Goal: Check status: Check status

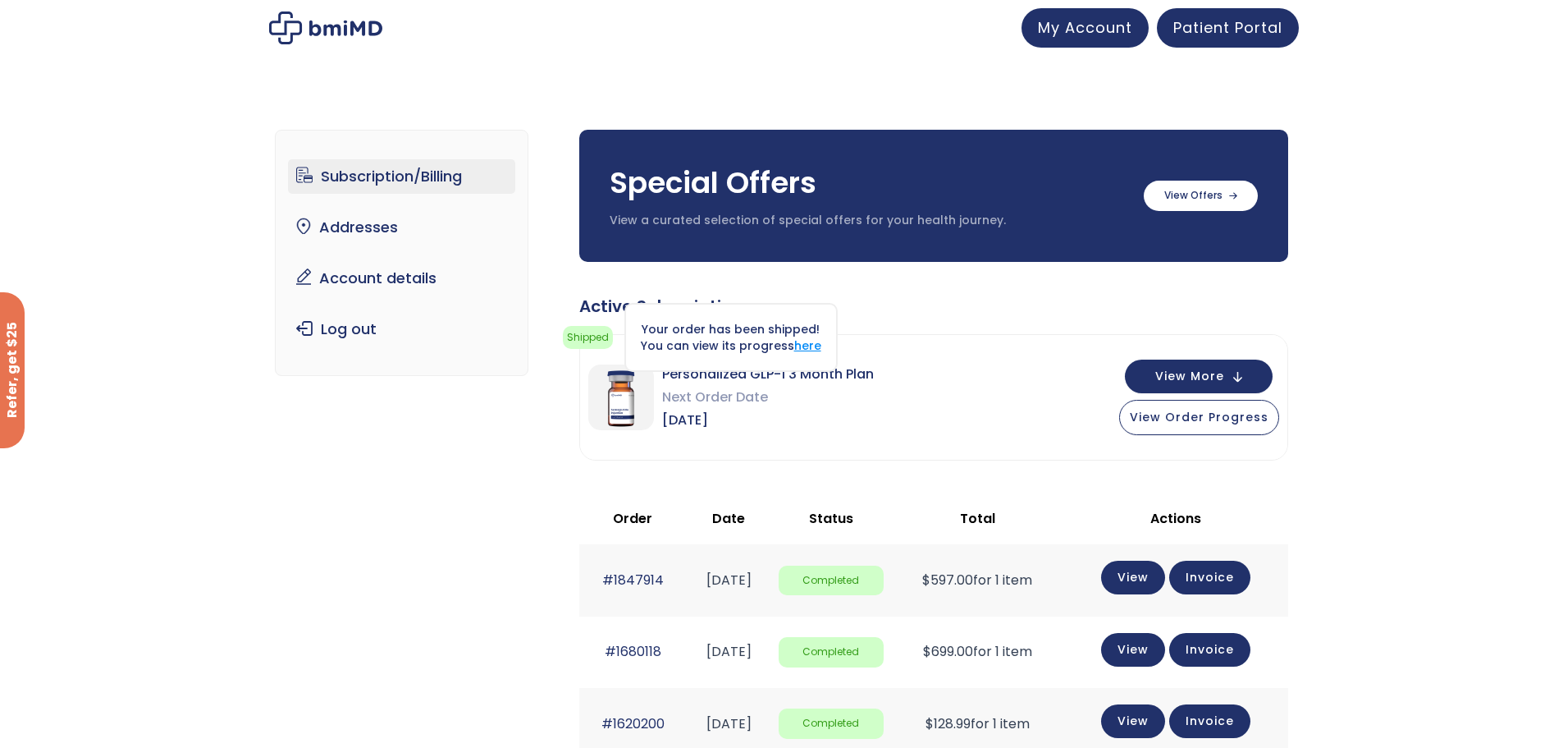
click at [798, 347] on link "here" at bounding box center [807, 345] width 27 height 16
click at [1218, 369] on span "View More" at bounding box center [1189, 374] width 69 height 11
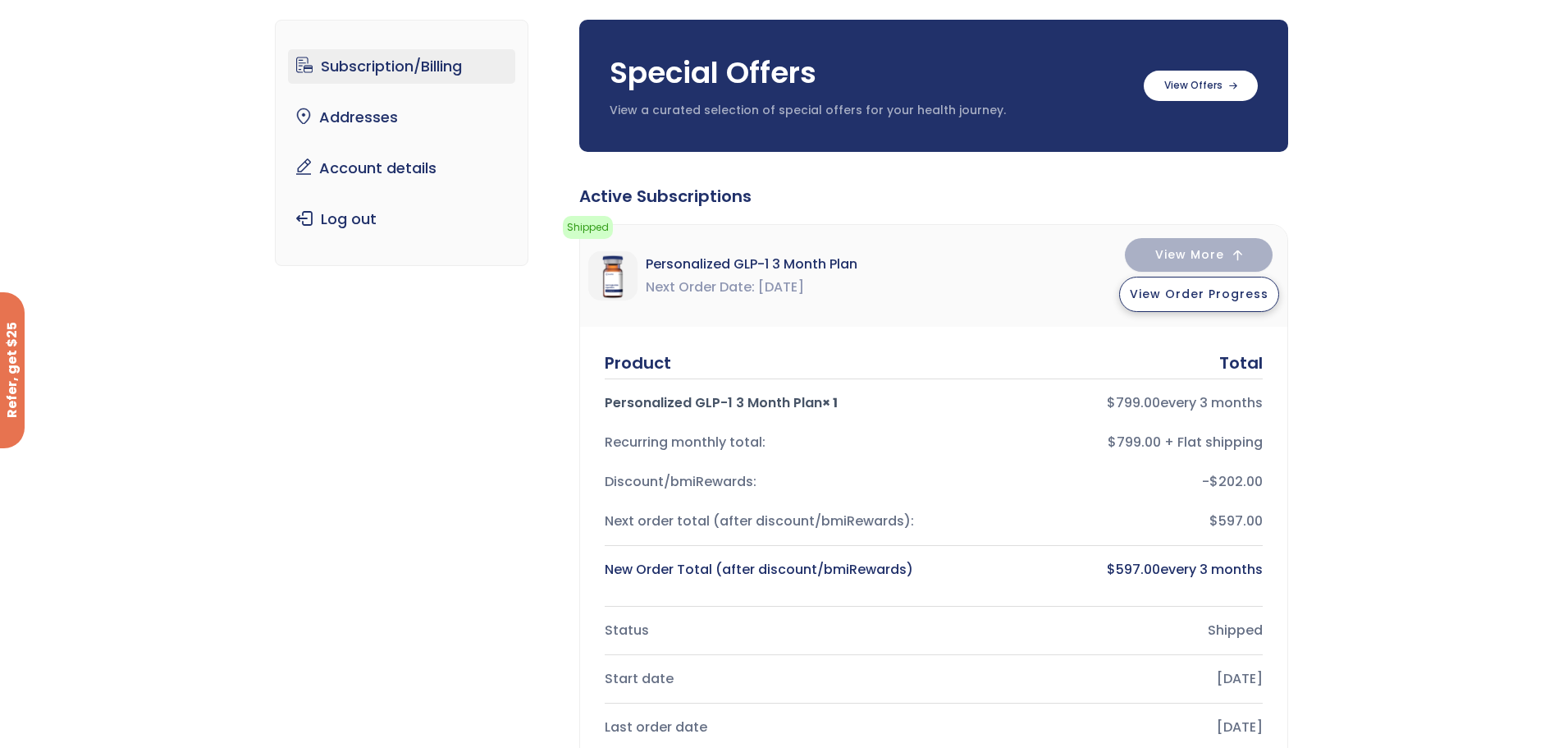
scroll to position [82, 0]
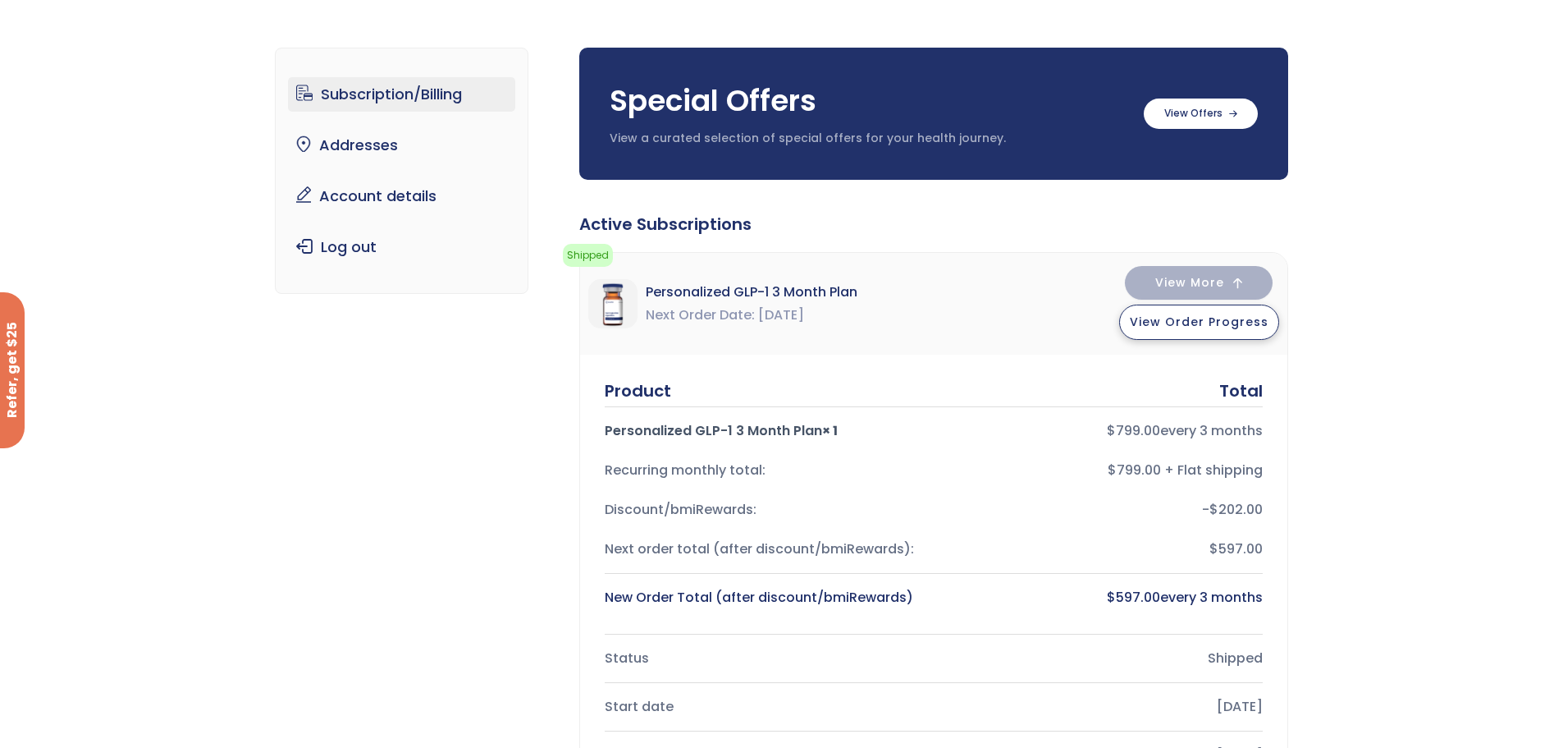
click at [1171, 314] on span "View Order Progress" at bounding box center [1199, 321] width 139 height 16
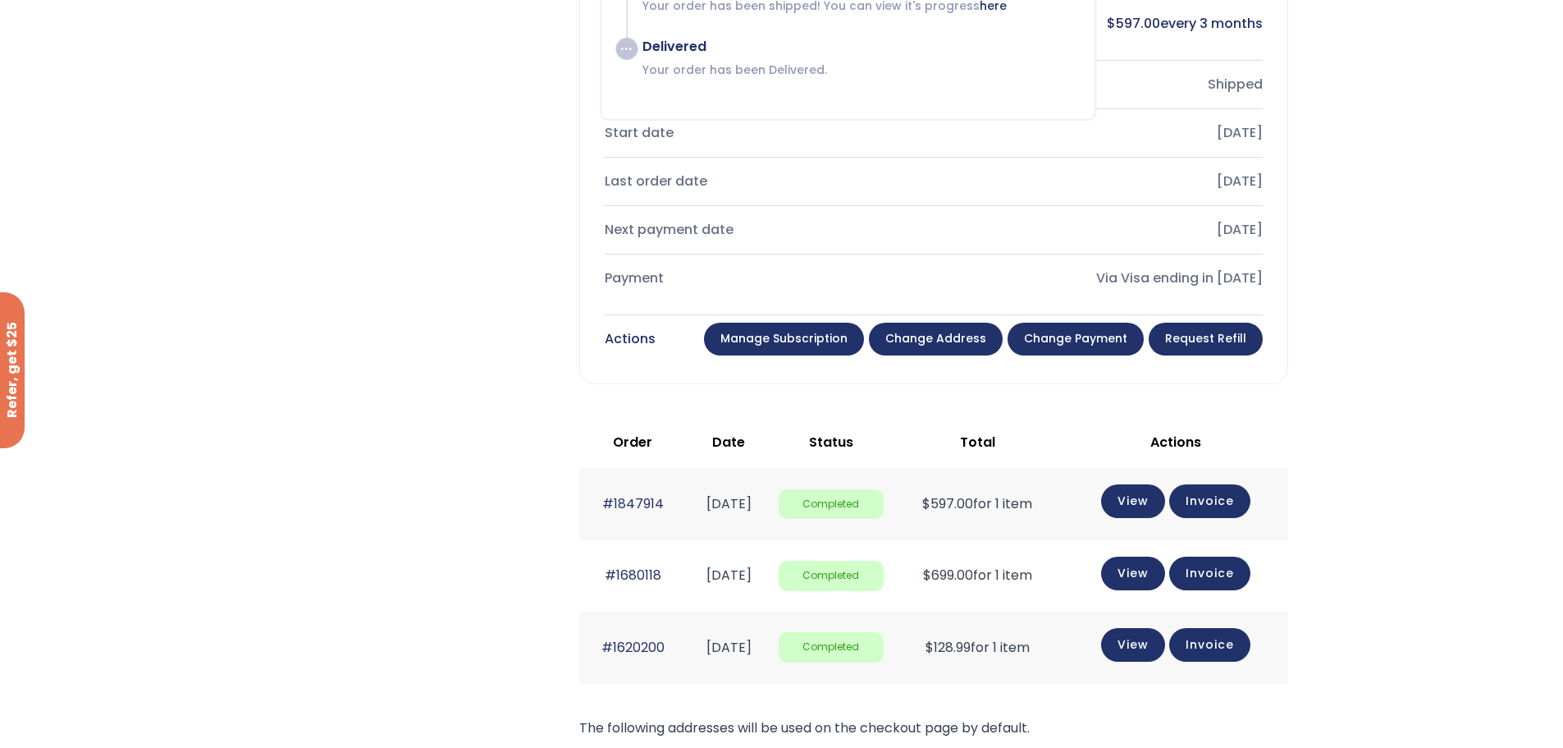
scroll to position [657, 0]
click at [762, 332] on link "Manage Subscription" at bounding box center [784, 338] width 160 height 33
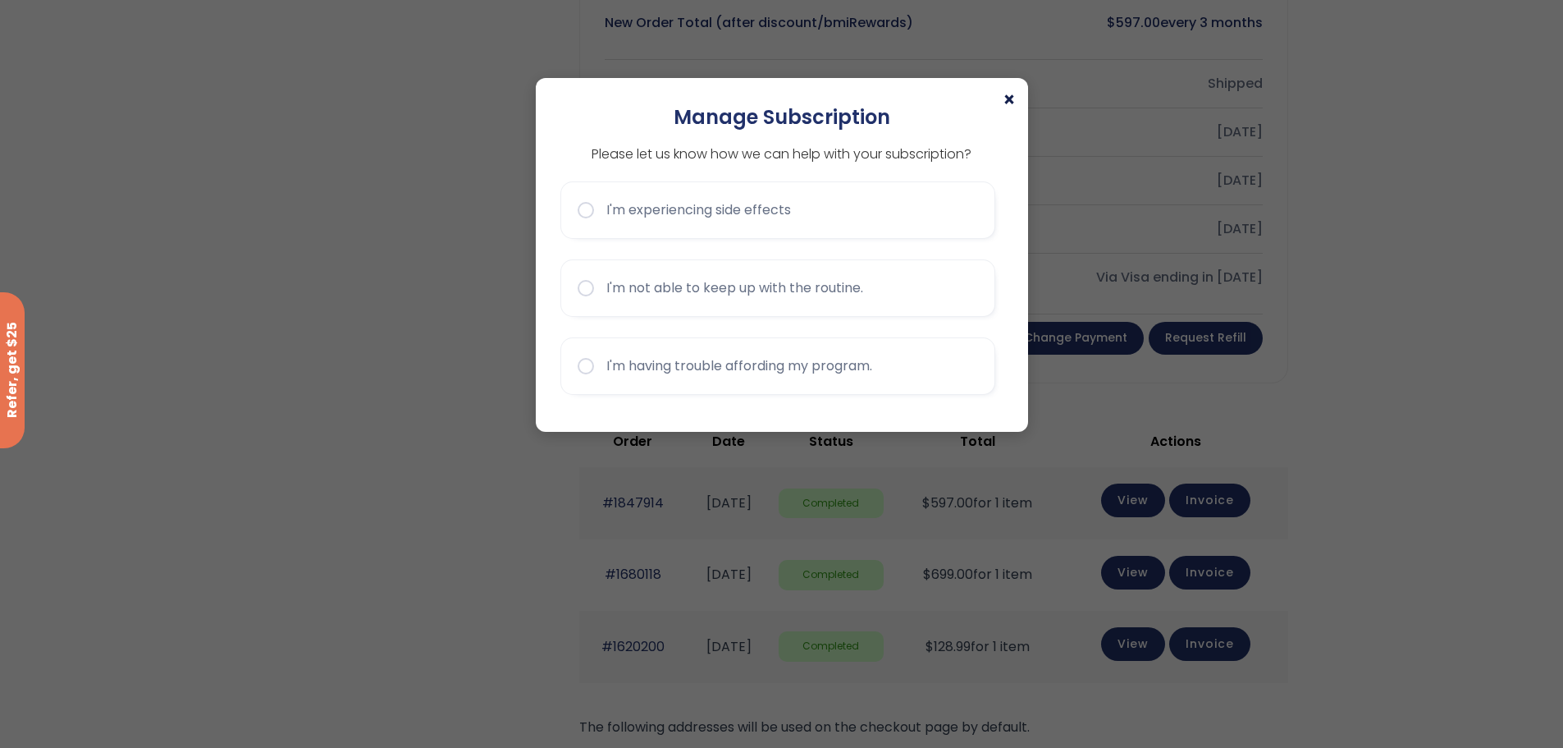
click at [1003, 101] on span "×" at bounding box center [1009, 100] width 13 height 20
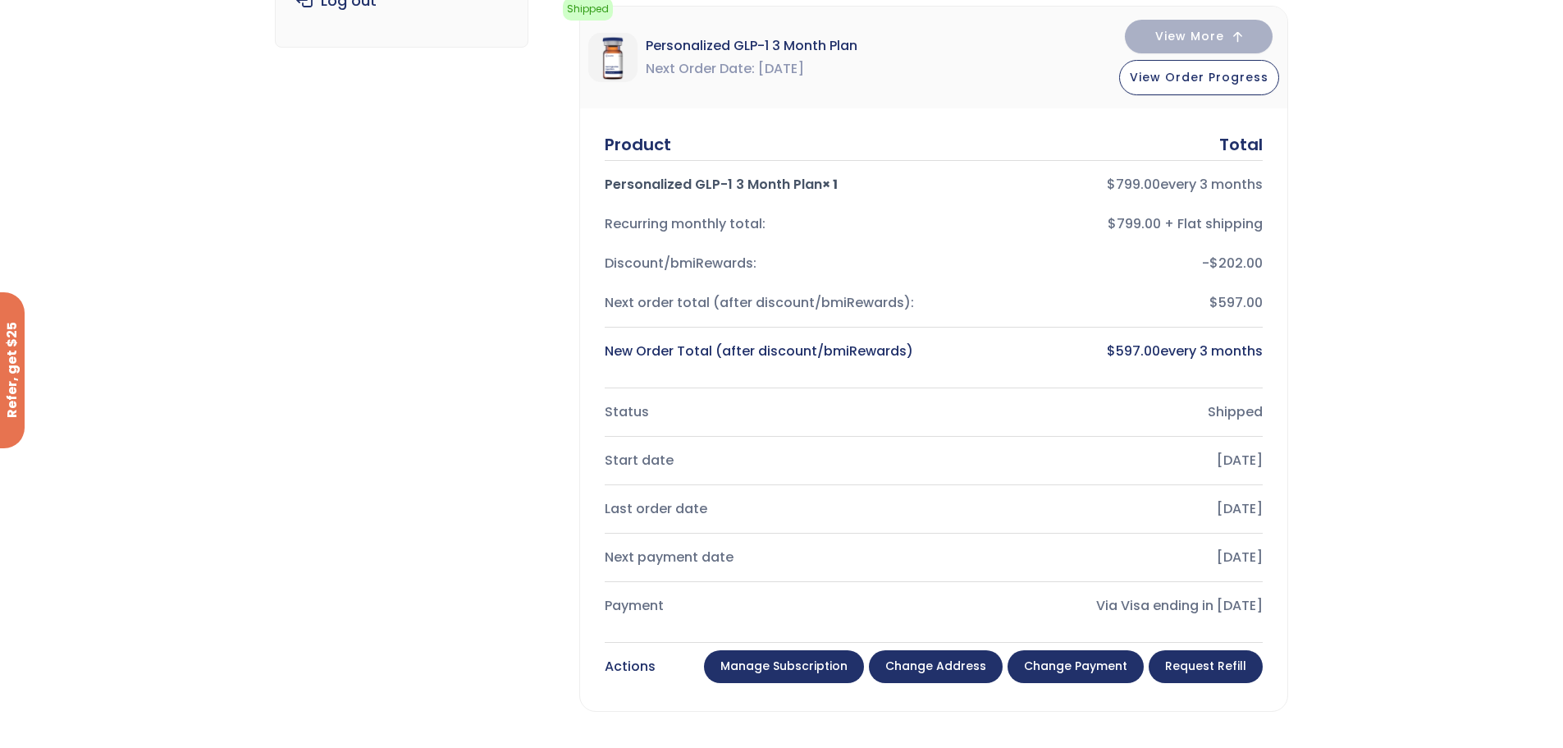
scroll to position [0, 0]
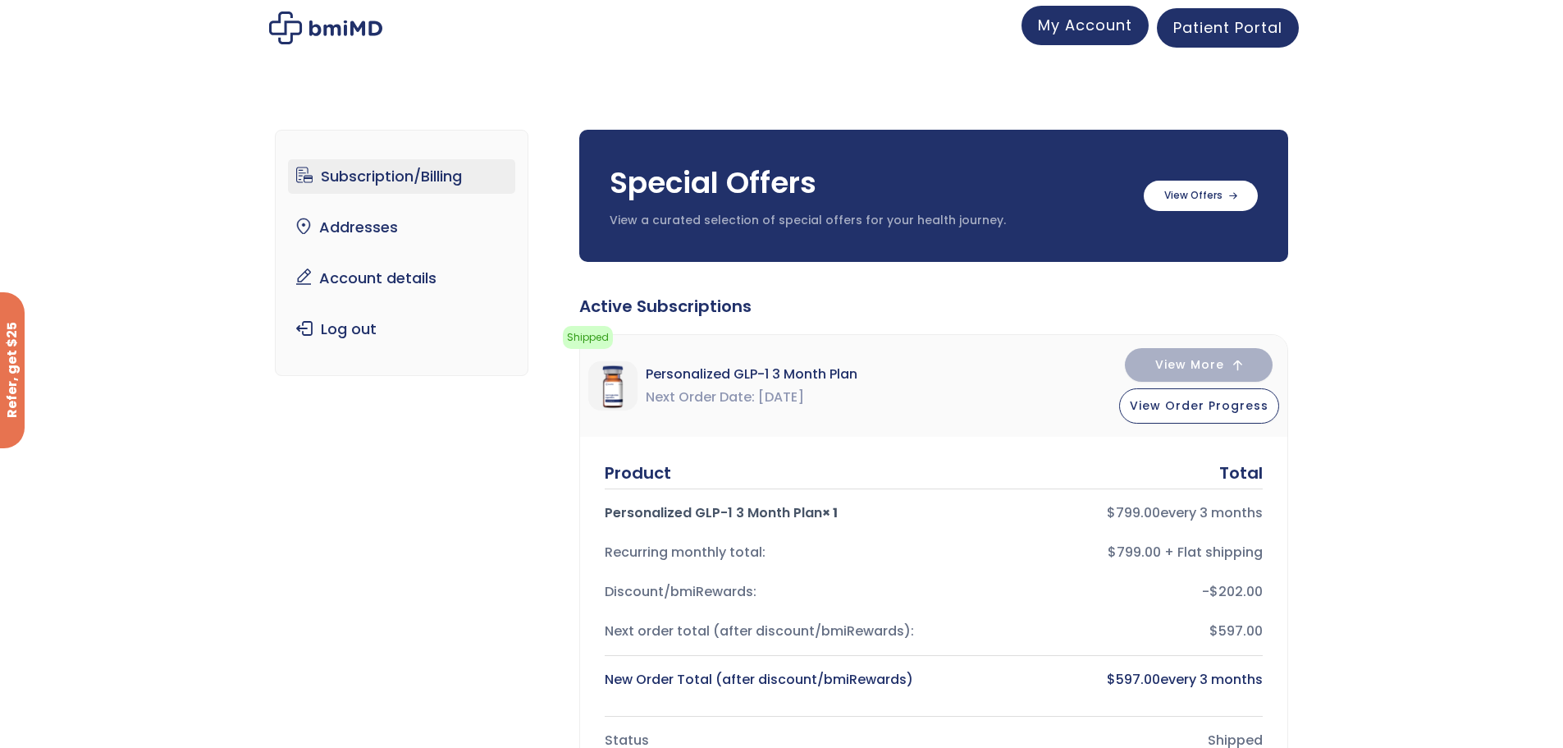
click at [1065, 25] on span "My Account" at bounding box center [1085, 25] width 94 height 21
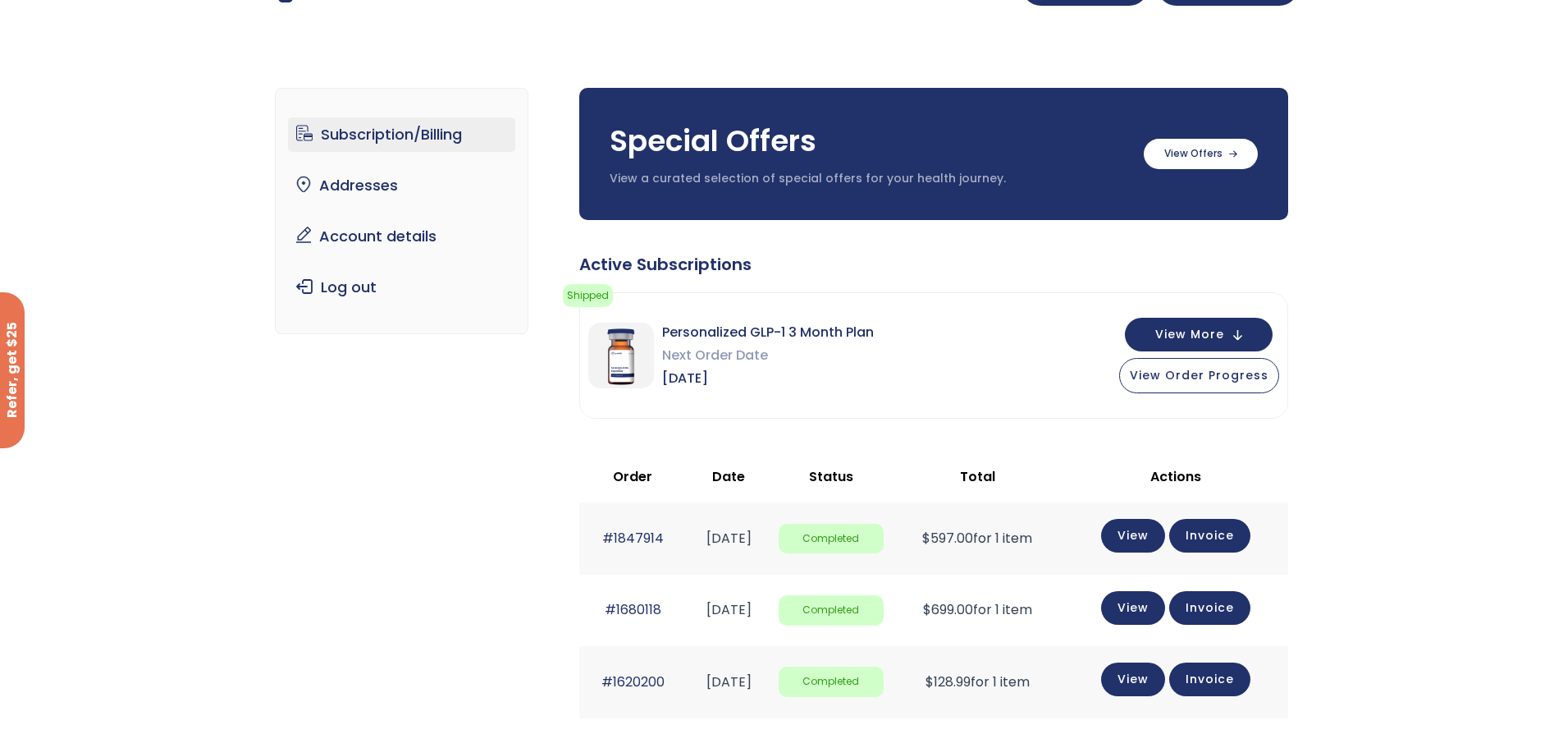
scroll to position [82, 0]
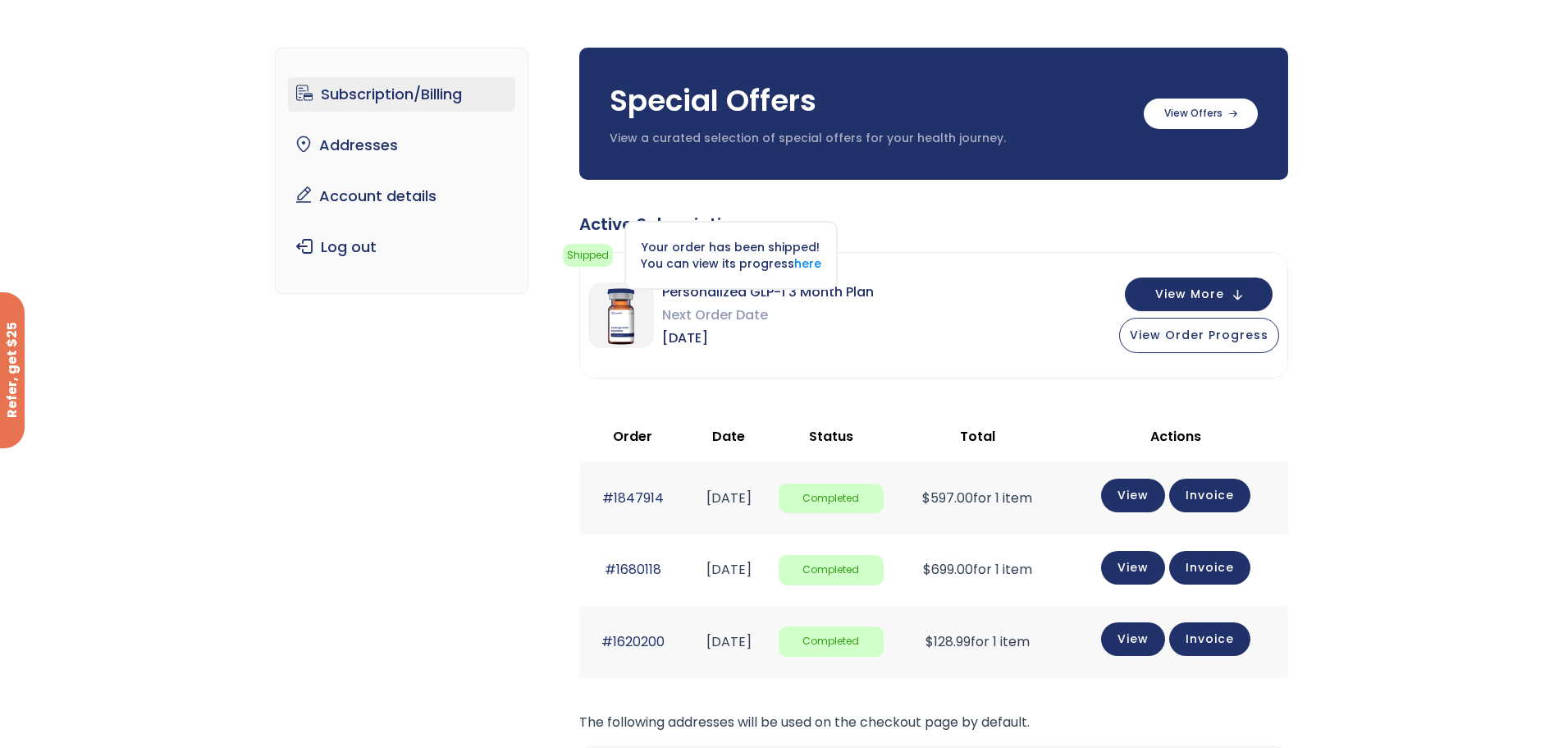
click at [588, 254] on span "Shipped" at bounding box center [588, 255] width 50 height 23
click at [747, 329] on span "[DATE]" at bounding box center [768, 338] width 212 height 23
drag, startPoint x: 669, startPoint y: 335, endPoint x: 740, endPoint y: 331, distance: 71.5
click at [740, 331] on span "[DATE]" at bounding box center [768, 338] width 212 height 23
click at [1146, 332] on span "View Order Progress" at bounding box center [1199, 333] width 139 height 16
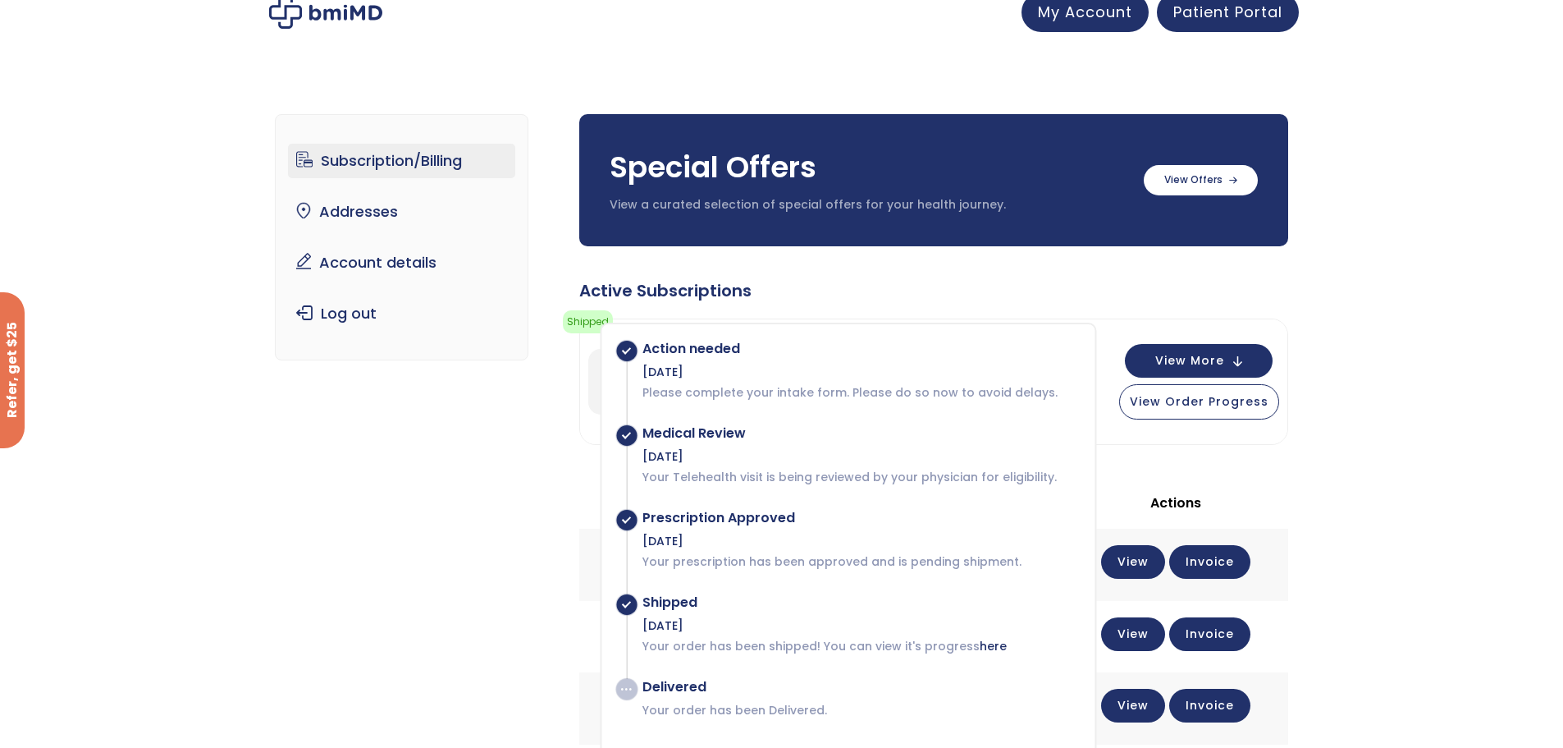
scroll to position [0, 0]
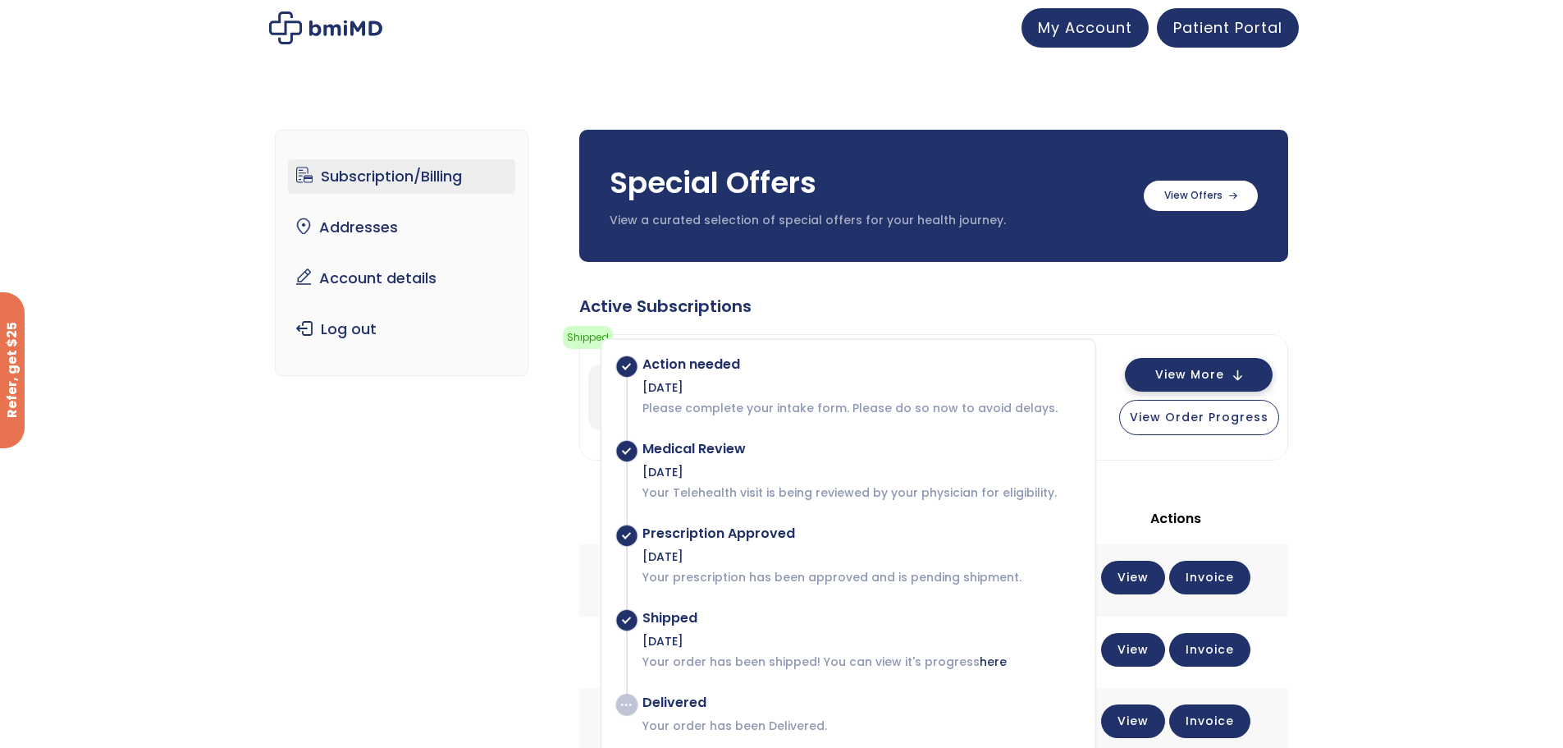
click at [1171, 372] on span "View More" at bounding box center [1189, 374] width 69 height 11
